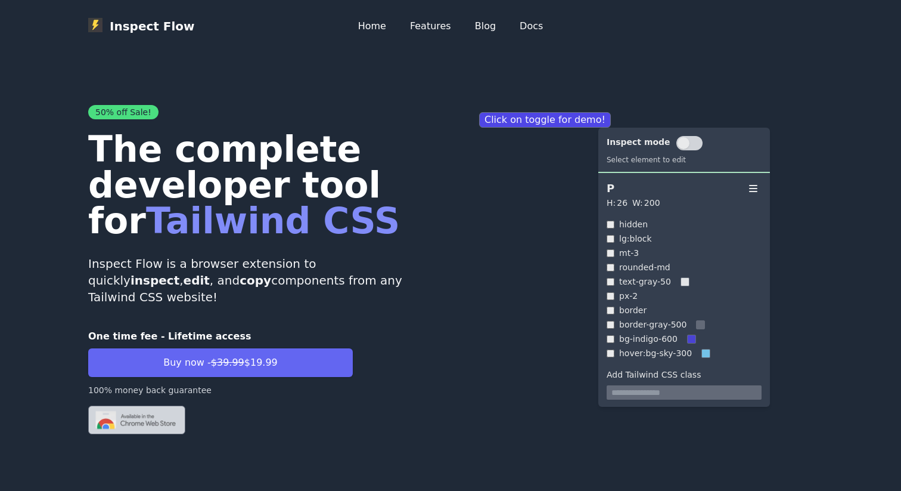
click at [405, 222] on h1 "The complete developer tool for Tailwind CSS" at bounding box center [264, 184] width 353 height 107
click at [643, 274] on div "hidden lg:block mt-3 rounded-md text-gray-50 px-2 border border-gray-500 bg-ind…" at bounding box center [684, 287] width 172 height 143
click at [606, 284] on div "hidden lg:block mt-3 rounded-md text-gray-50 px-2 border border-gray-500 bg-ind…" at bounding box center [684, 287] width 172 height 143
click at [615, 284] on div "text-gray-50" at bounding box center [684, 281] width 155 height 12
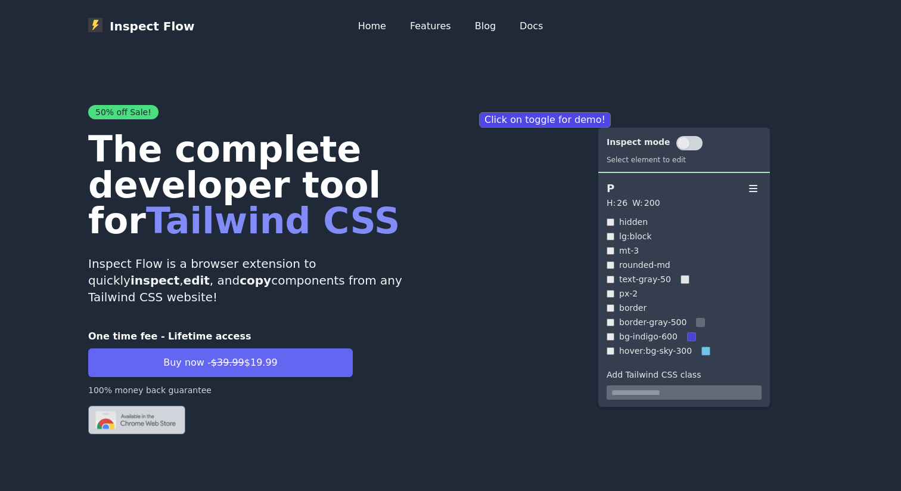
click at [680, 142] on span at bounding box center [684, 143] width 12 height 12
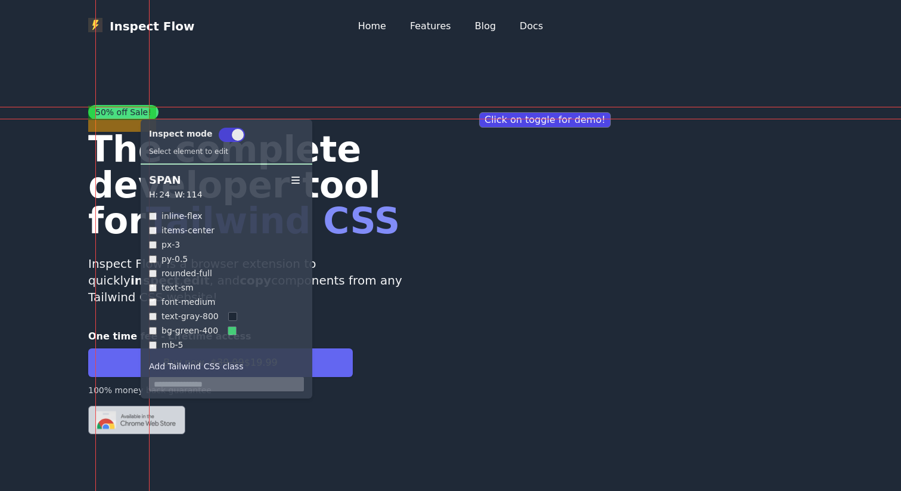
click at [129, 107] on span "50% off Sale!" at bounding box center [123, 112] width 70 height 14
click at [221, 136] on span at bounding box center [226, 135] width 12 height 12
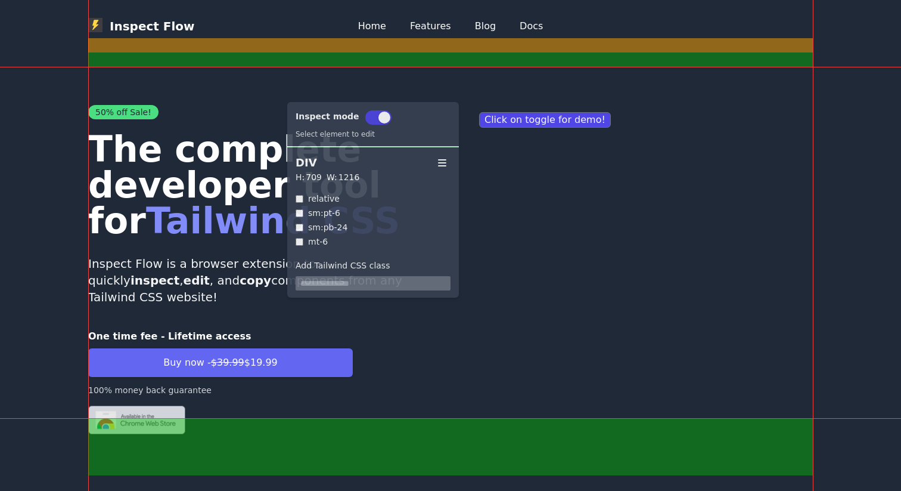
click at [275, 90] on div "50% off Sale! The complete developer tool for Tailwind CSS Inspect Flow is a br…" at bounding box center [450, 271] width 725 height 439
click at [367, 115] on span at bounding box center [373, 117] width 12 height 12
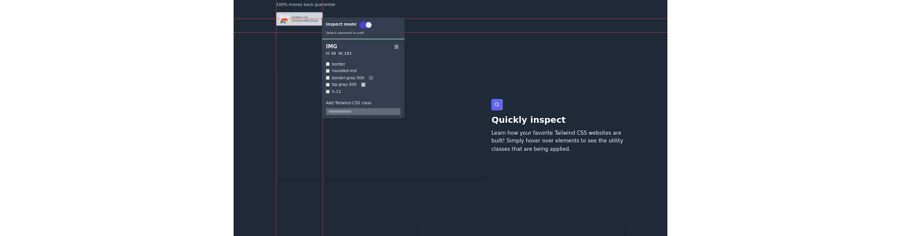
scroll to position [528, 0]
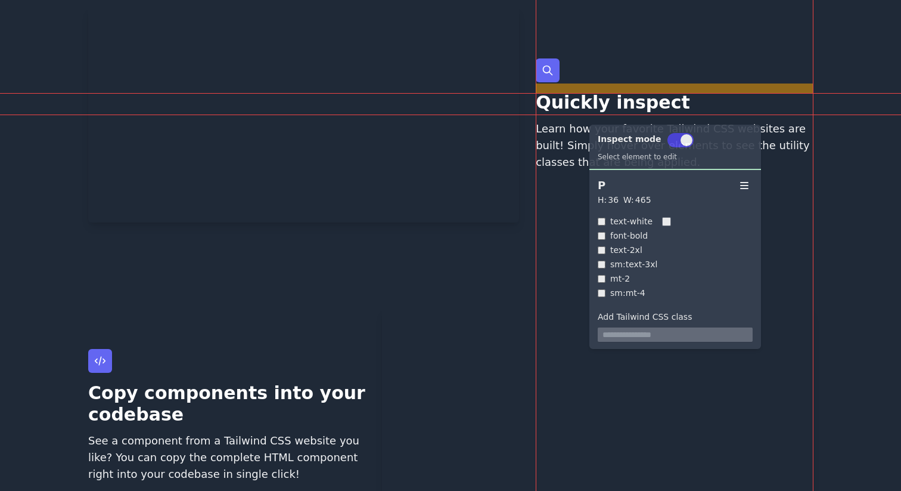
click at [578, 113] on p "Quickly inspect" at bounding box center [674, 102] width 277 height 21
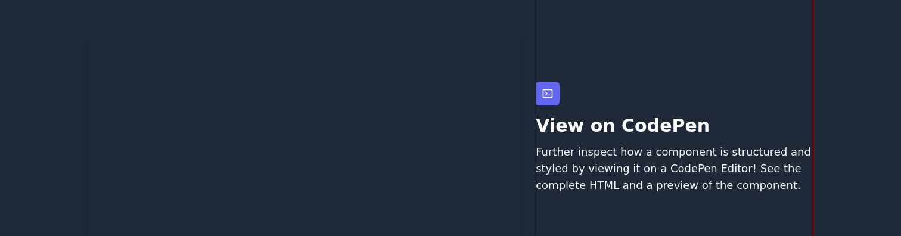
scroll to position [1205, 0]
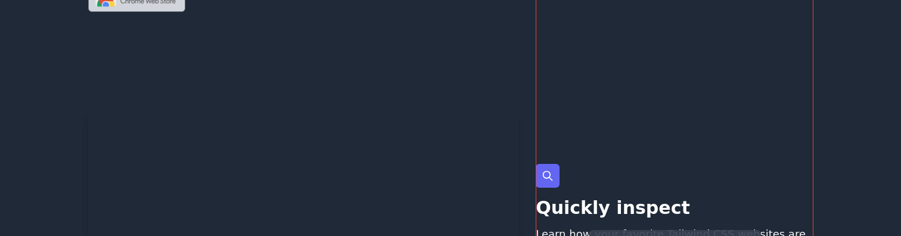
scroll to position [0, 0]
